Goal: Information Seeking & Learning: Learn about a topic

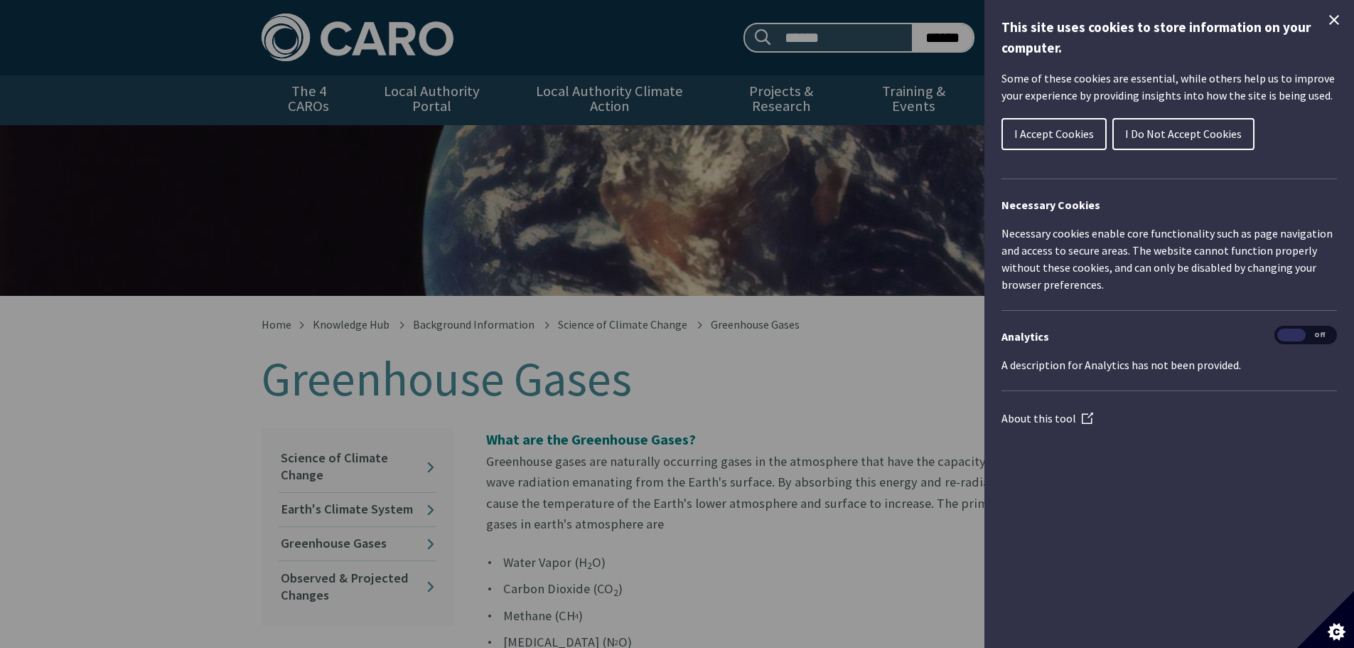
click at [1327, 18] on icon "Close Cookie Control" at bounding box center [1334, 19] width 17 height 17
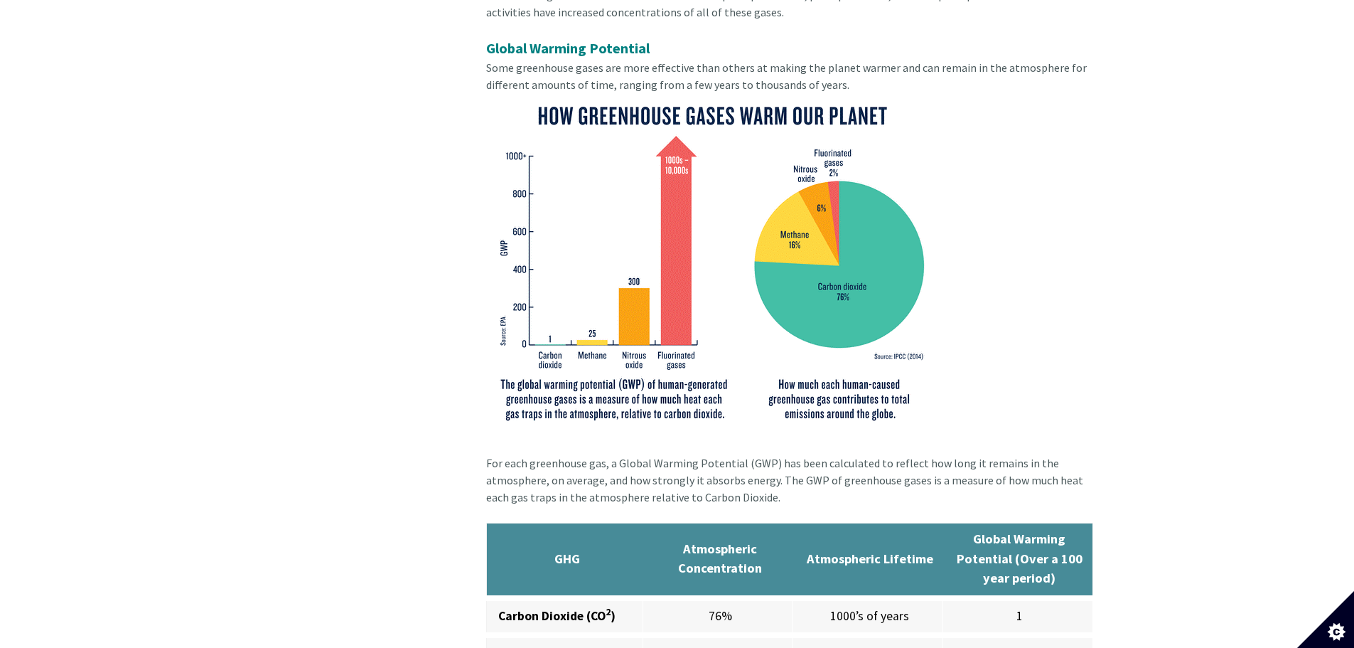
scroll to position [711, 0]
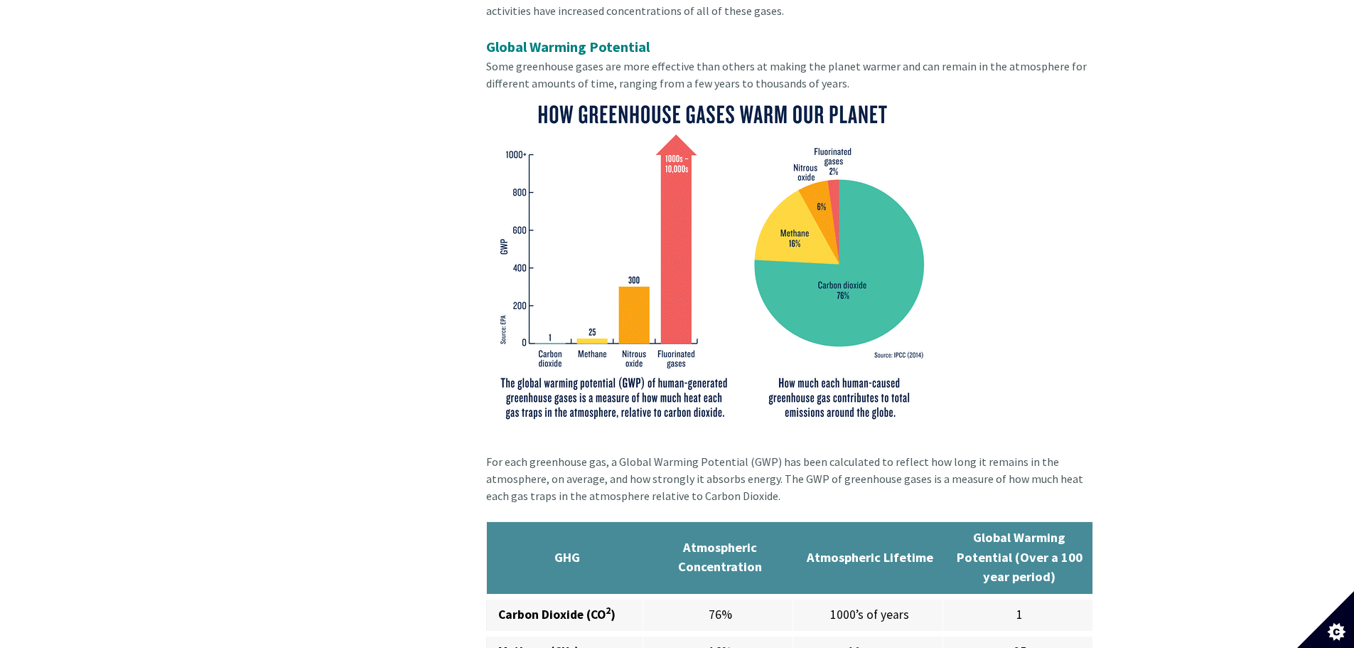
click at [593, 252] on img at bounding box center [711, 261] width 451 height 338
click at [635, 400] on img at bounding box center [711, 261] width 451 height 338
click at [837, 289] on img at bounding box center [711, 261] width 451 height 338
click at [631, 268] on img at bounding box center [711, 261] width 451 height 338
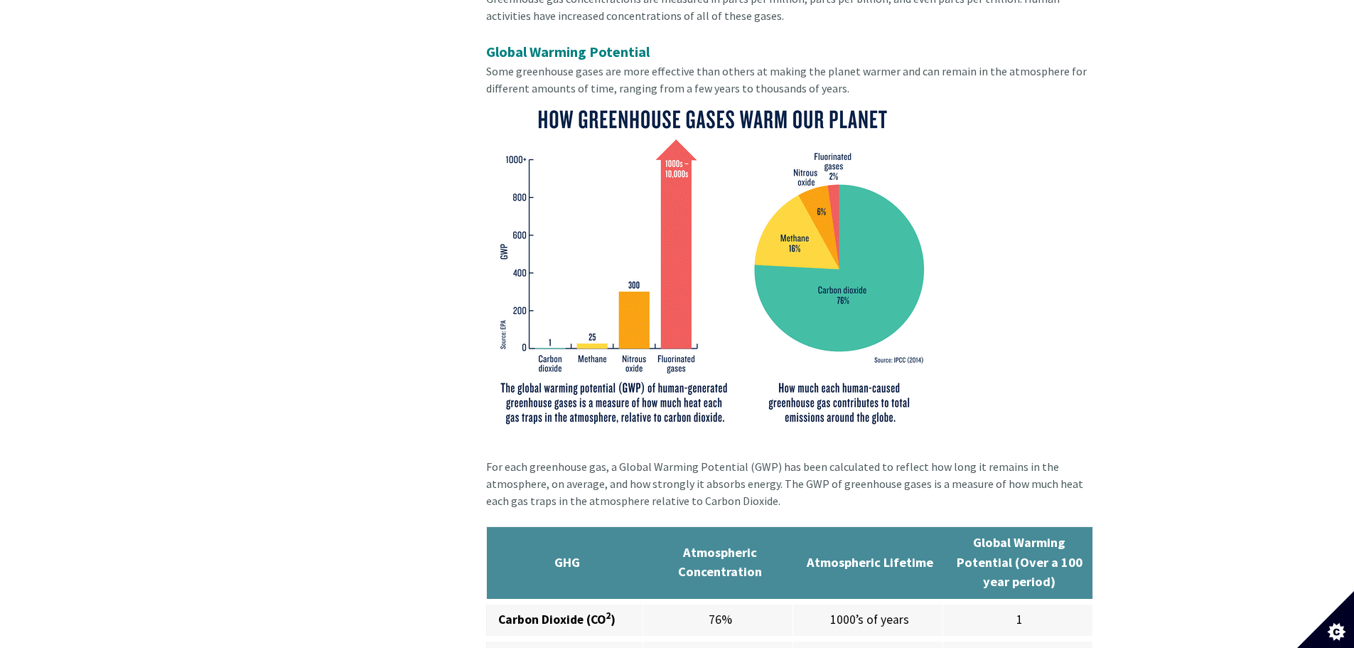
scroll to position [569, 0]
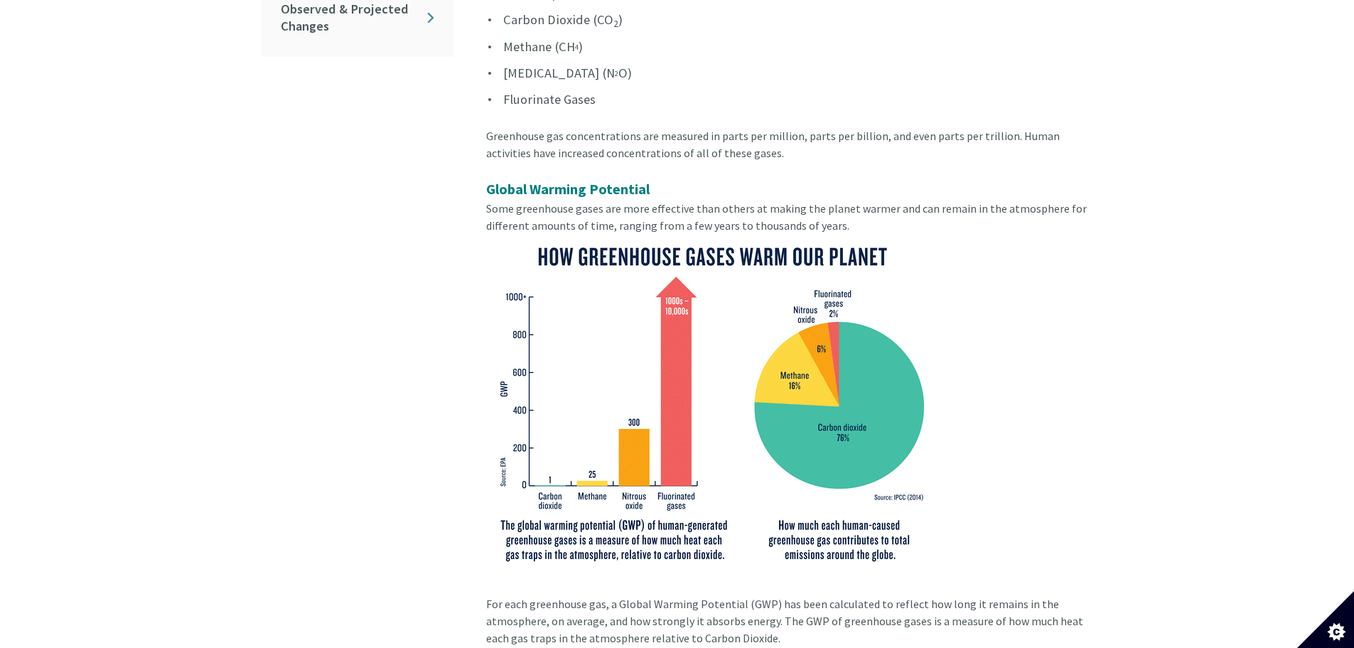
click at [771, 397] on img at bounding box center [711, 403] width 451 height 338
drag, startPoint x: 712, startPoint y: 415, endPoint x: 644, endPoint y: 419, distance: 67.6
click at [644, 419] on img at bounding box center [711, 403] width 451 height 338
drag, startPoint x: 646, startPoint y: 409, endPoint x: 643, endPoint y: 389, distance: 20.2
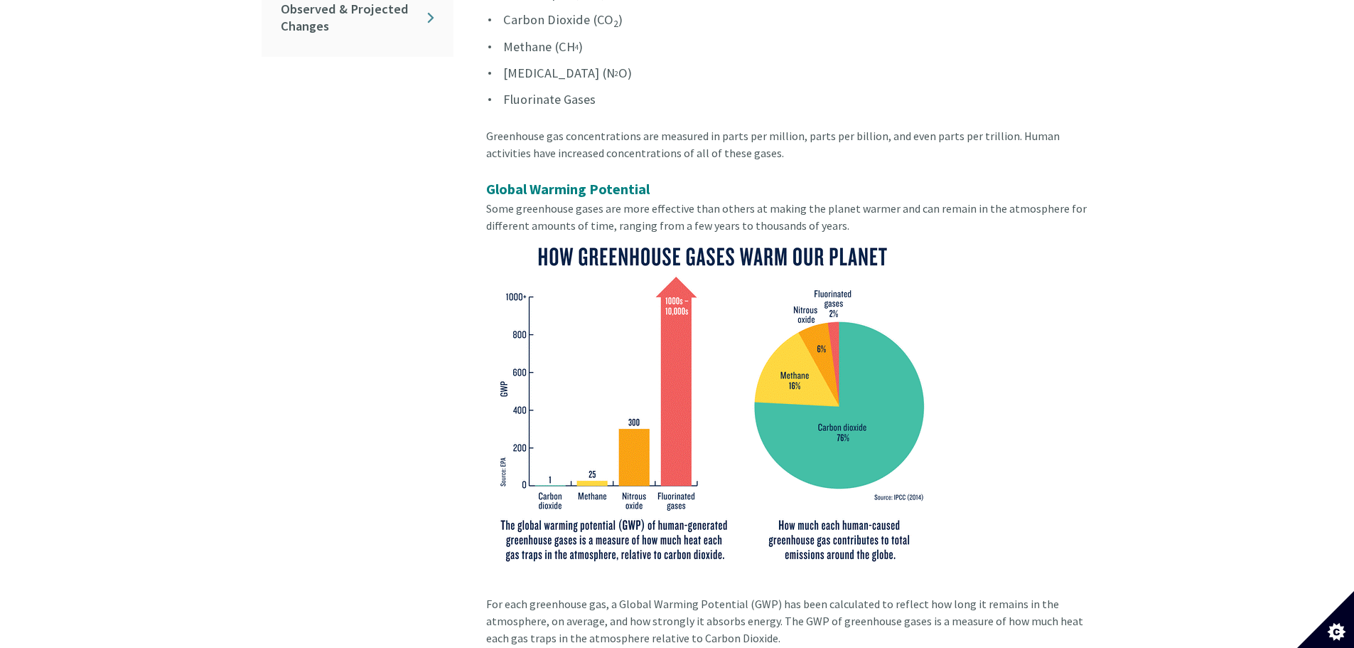
click at [643, 389] on img at bounding box center [711, 403] width 451 height 338
